Goal: Browse casually: Explore the website without a specific task or goal

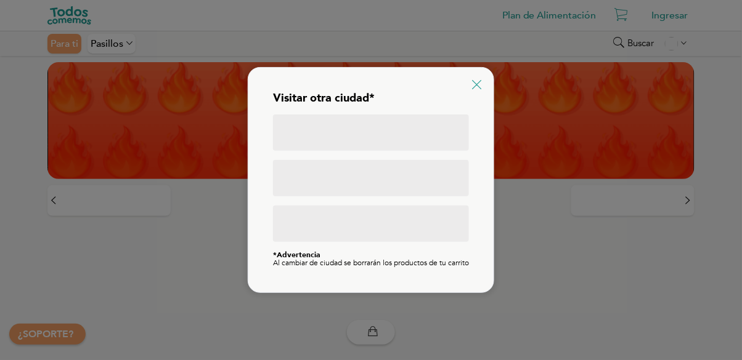
click at [473, 82] on icon at bounding box center [476, 84] width 9 height 9
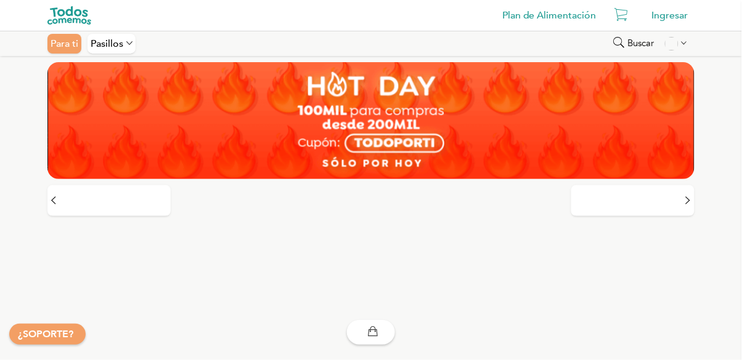
click at [448, 131] on img at bounding box center [370, 120] width 647 height 117
click at [83, 15] on img at bounding box center [69, 15] width 44 height 18
click at [559, 12] on link "Plan de Alimentación" at bounding box center [549, 15] width 107 height 25
click at [296, 129] on img at bounding box center [370, 120] width 647 height 117
click at [115, 203] on button at bounding box center [108, 200] width 123 height 31
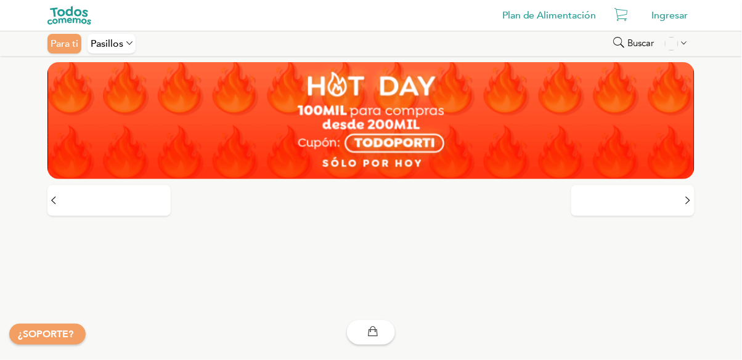
click at [67, 12] on img at bounding box center [69, 15] width 44 height 18
click at [68, 44] on div "Para ti" at bounding box center [64, 44] width 34 height 20
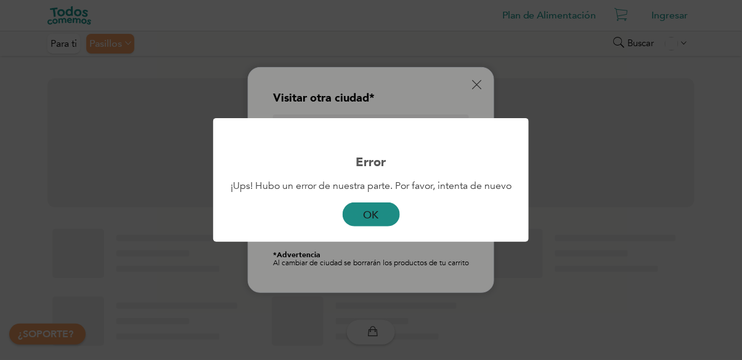
click at [357, 210] on button "OK" at bounding box center [371, 215] width 57 height 24
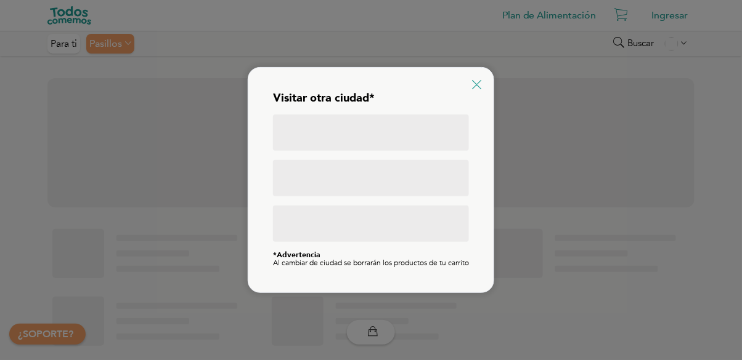
click at [478, 80] on icon at bounding box center [476, 84] width 9 height 9
